Goal: Information Seeking & Learning: Learn about a topic

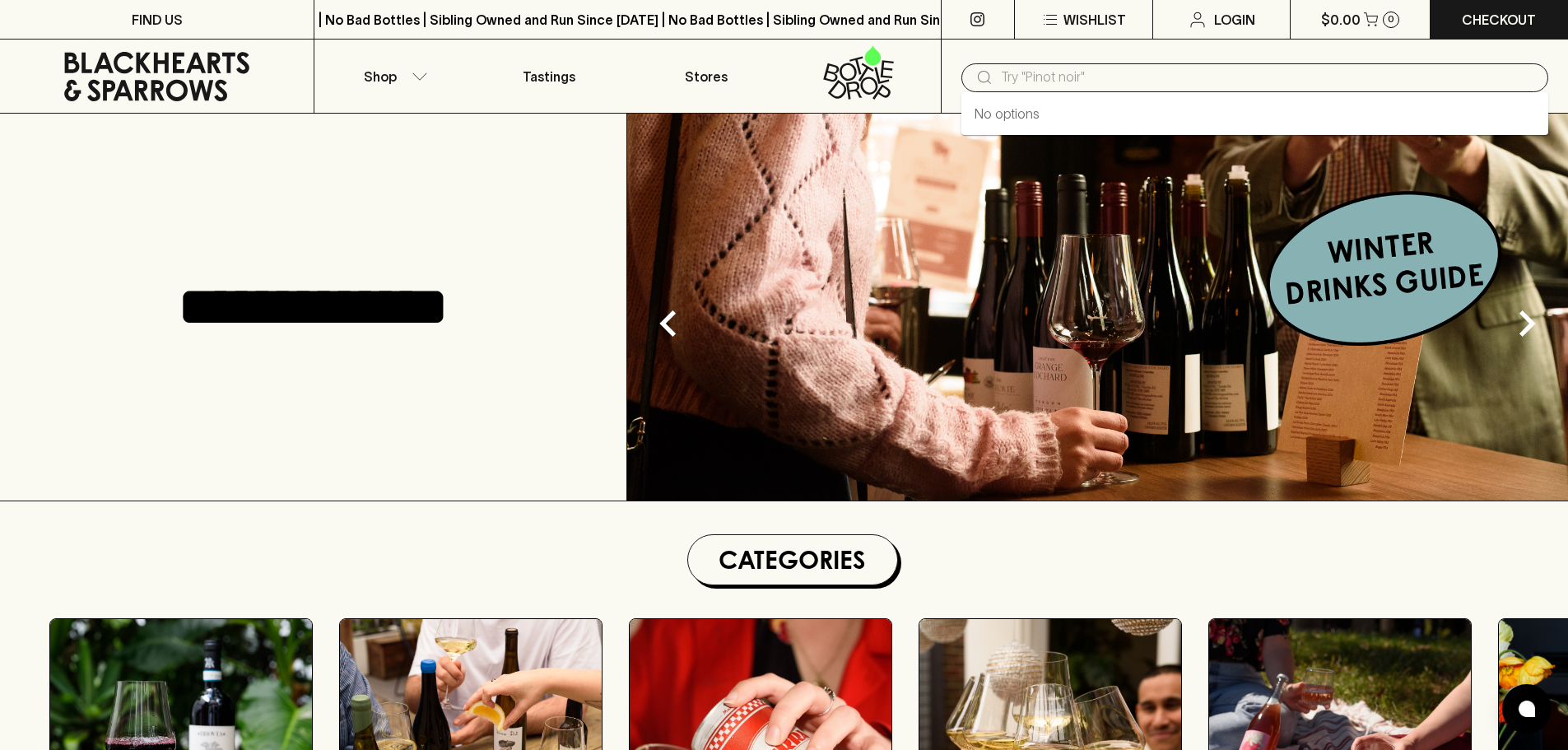
click at [1070, 75] on input "text" at bounding box center [1268, 78] width 534 height 27
paste input "[GEOGRAPHIC_DATA] [GEOGRAPHIC_DATA] [GEOGRAPHIC_DATA] [GEOGRAPHIC_DATA] 2024"
type input "[GEOGRAPHIC_DATA] [GEOGRAPHIC_DATA] [GEOGRAPHIC_DATA] [GEOGRAPHIC_DATA] 2024"
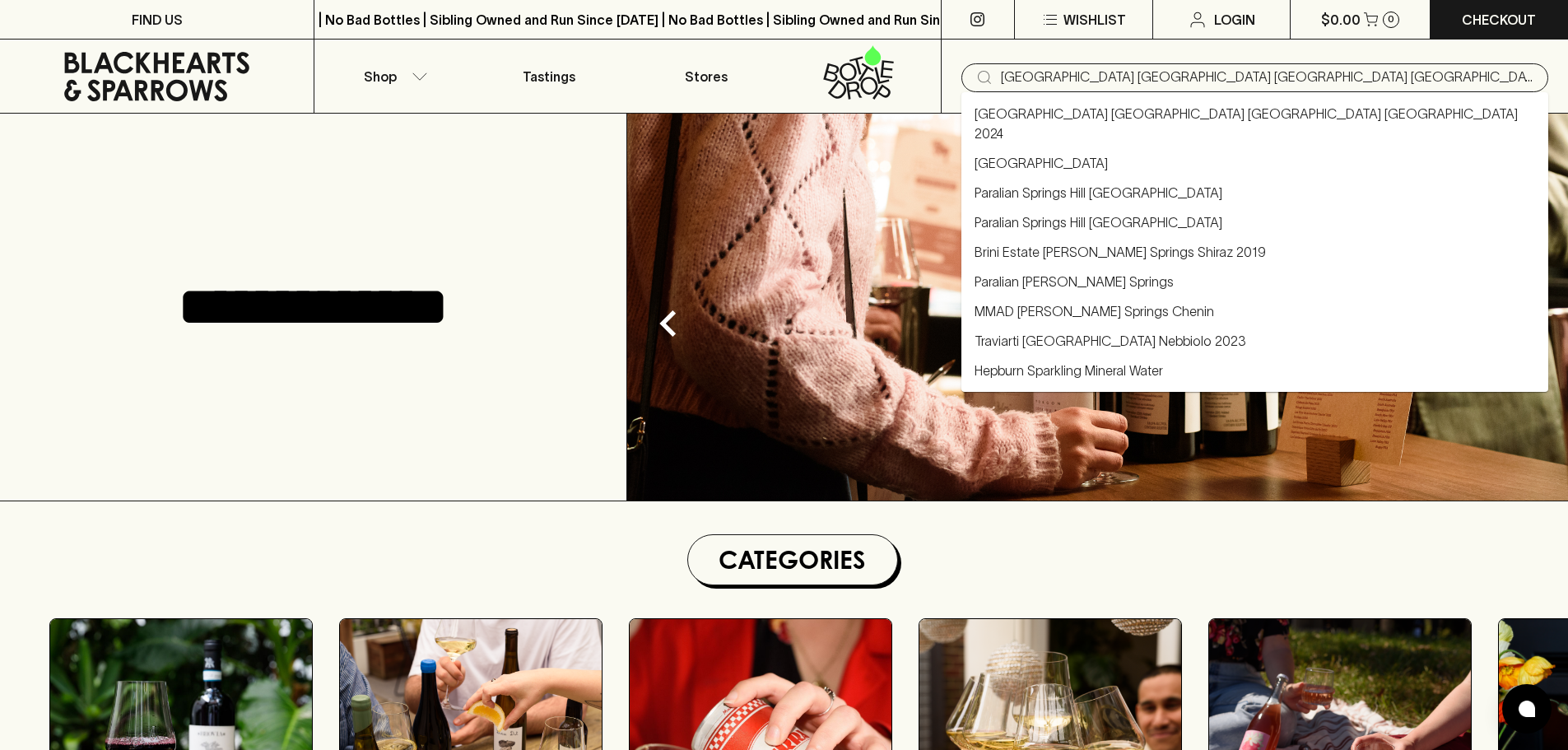
click at [1243, 110] on link "[GEOGRAPHIC_DATA] [GEOGRAPHIC_DATA] [GEOGRAPHIC_DATA] [GEOGRAPHIC_DATA] 2024" at bounding box center [1255, 124] width 561 height 40
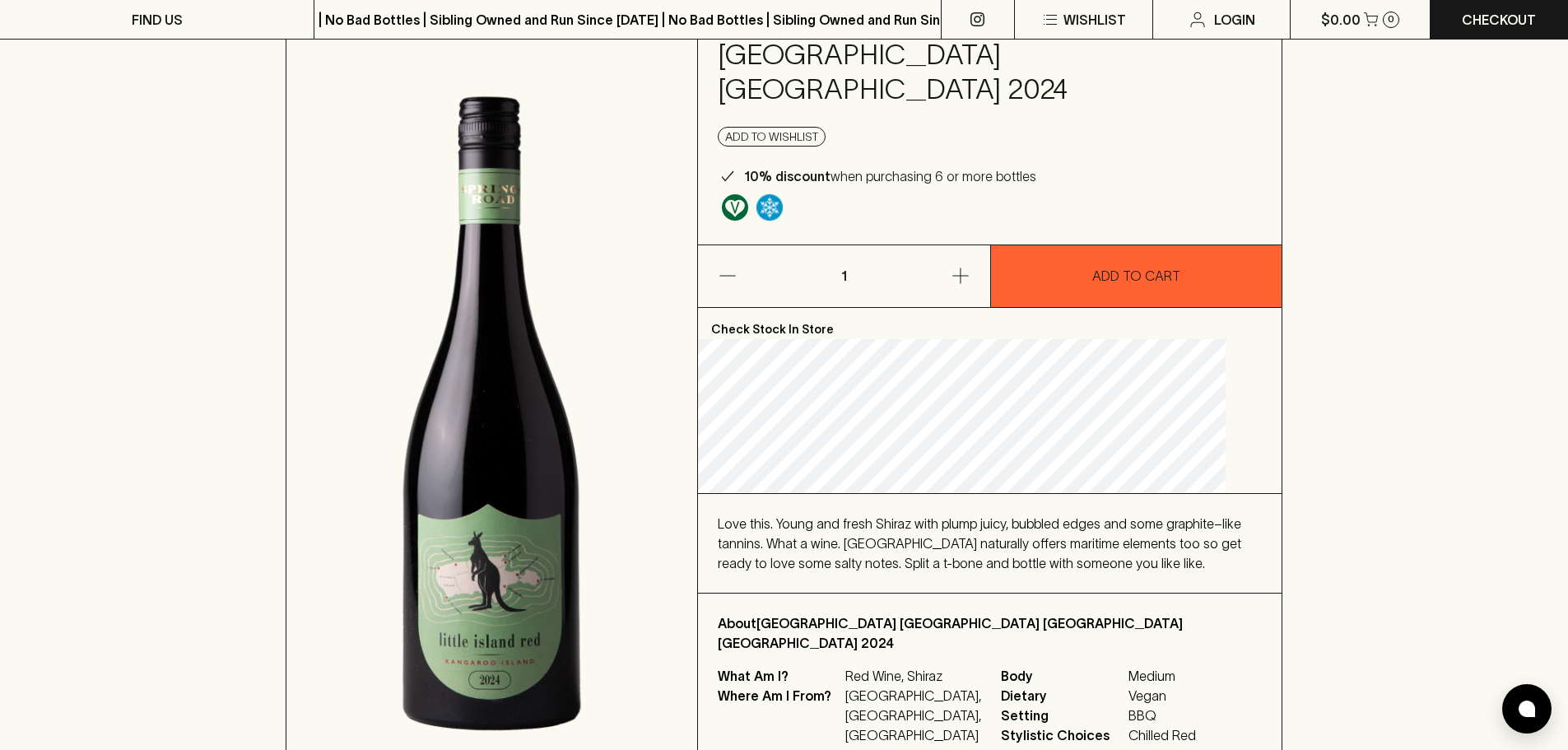
scroll to position [82, 0]
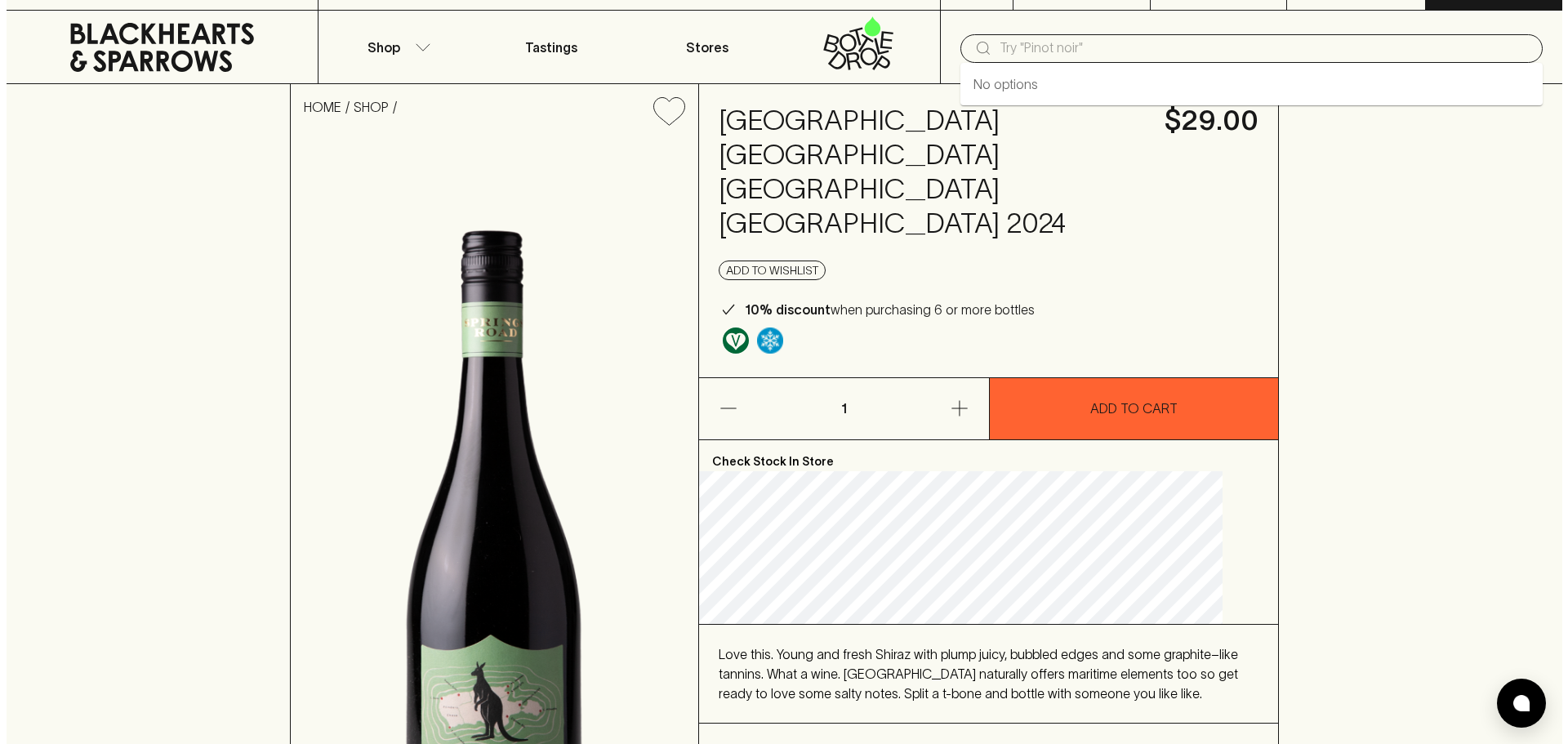
scroll to position [0, 0]
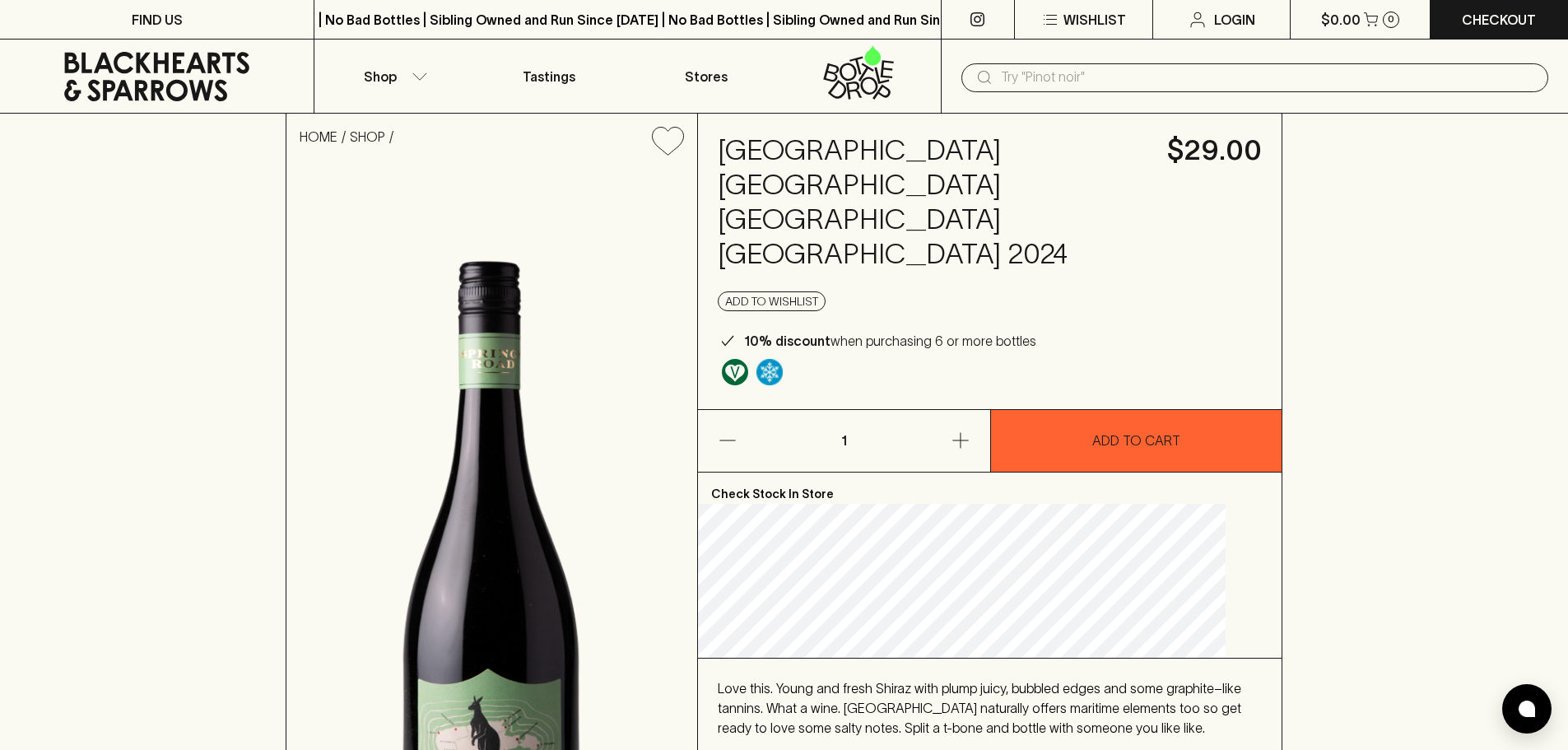
click at [1016, 68] on input "text" at bounding box center [1268, 78] width 534 height 27
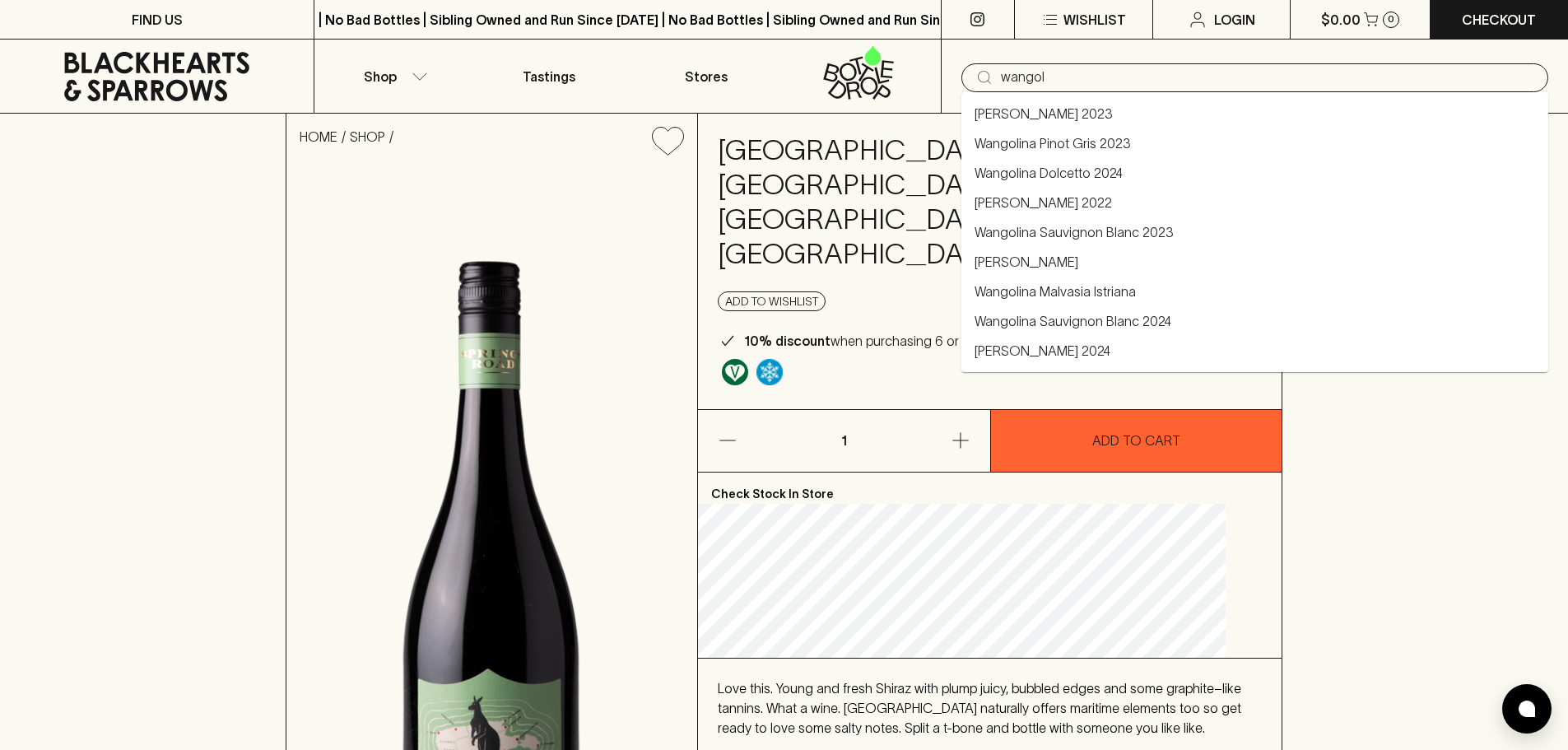
click at [1058, 109] on link "[PERSON_NAME] 2023" at bounding box center [1043, 114] width 138 height 20
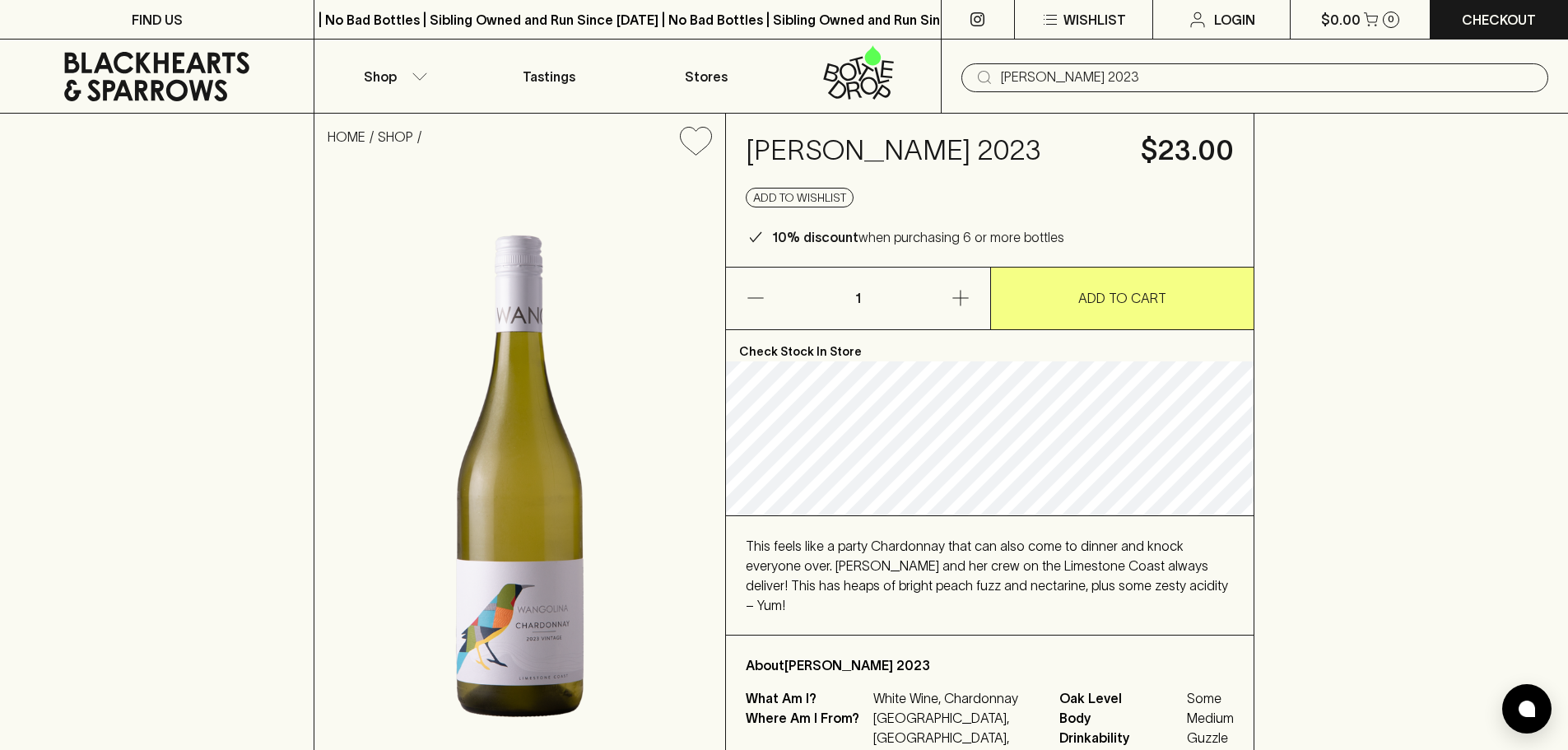
type input "[PERSON_NAME] 2023"
click at [984, 708] on p "[GEOGRAPHIC_DATA], [GEOGRAPHIC_DATA], [GEOGRAPHIC_DATA]" at bounding box center [956, 738] width 167 height 60
click at [359, 95] on button "Shop" at bounding box center [392, 76] width 156 height 73
